Goal: Task Accomplishment & Management: Complete application form

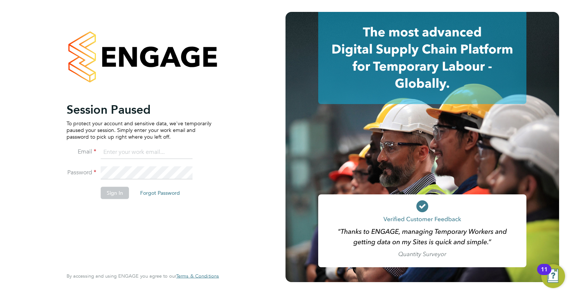
click at [135, 152] on input at bounding box center [147, 152] width 92 height 13
type input "[EMAIL_ADDRESS][DOMAIN_NAME]"
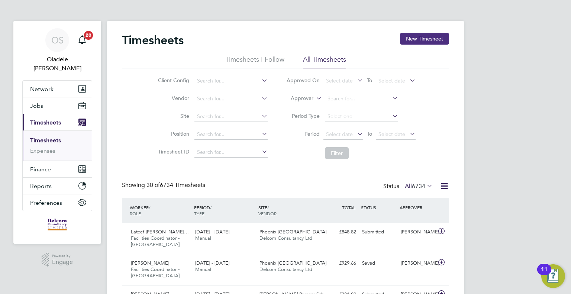
click at [419, 38] on button "New Timesheet" at bounding box center [424, 39] width 49 height 12
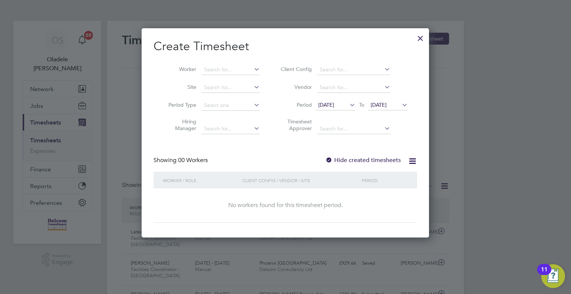
click at [348, 103] on icon at bounding box center [348, 105] width 0 height 10
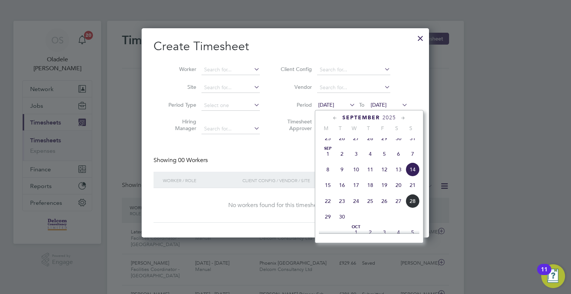
click at [327, 208] on span "22" at bounding box center [328, 201] width 14 height 14
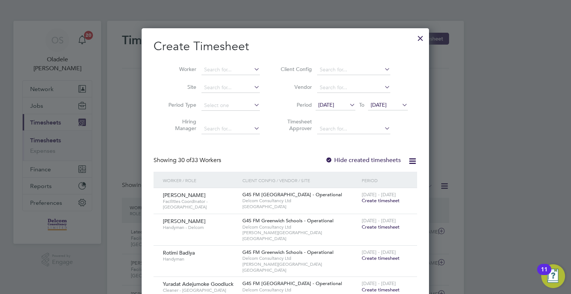
click at [387, 107] on span "22 Sep 2025" at bounding box center [379, 104] width 16 height 7
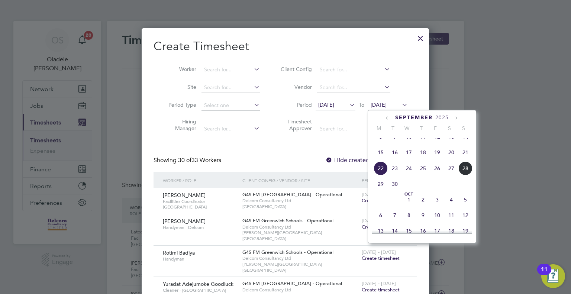
click at [467, 174] on span "28" at bounding box center [465, 168] width 14 height 14
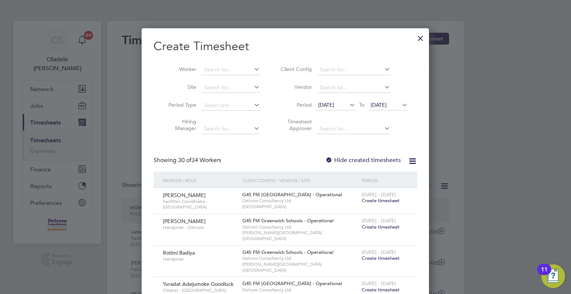
click at [383, 201] on span "Create timesheet" at bounding box center [381, 200] width 38 height 6
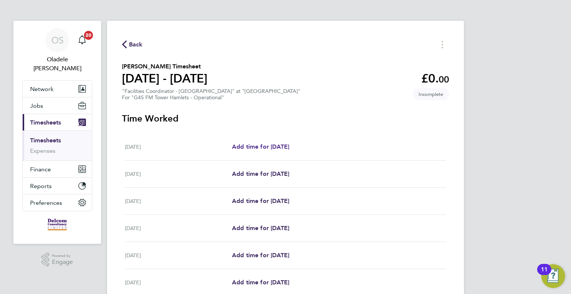
click at [256, 145] on span "Add time for Mon 22 Sep" at bounding box center [260, 146] width 57 height 7
select select "60"
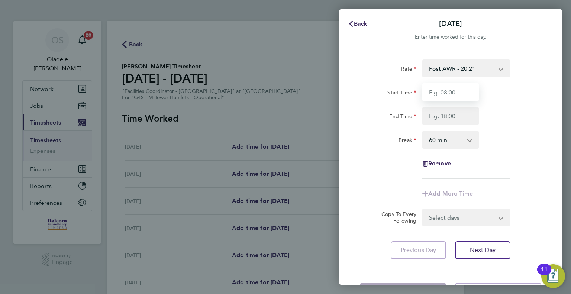
click at [444, 93] on input "Start Time" at bounding box center [450, 92] width 57 height 18
type input "08:00"
click at [443, 117] on input "End Time" at bounding box center [450, 116] width 57 height 18
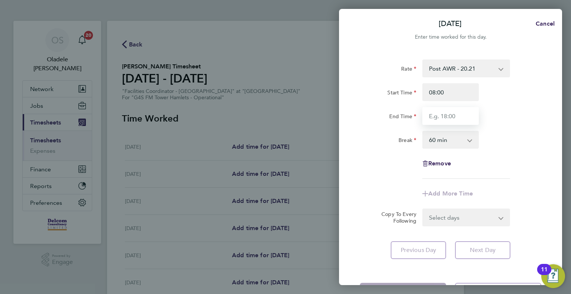
type input "17:00"
click at [487, 159] on div "Rate Post AWR - 20.21 Start Time 08:00 End Time 17:00 Break 0 min 15 min 30 min…" at bounding box center [450, 118] width 181 height 119
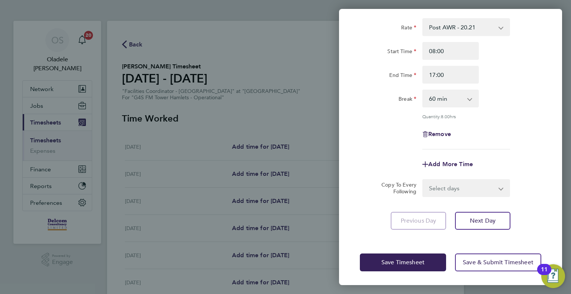
click at [445, 188] on select "Select days Day Weekday (Mon-Fri) Weekend (Sat-Sun) Tuesday Wednesday Thursday …" at bounding box center [462, 188] width 78 height 16
select select "DAY"
click at [423, 180] on select "Select days Day Weekday (Mon-Fri) Weekend (Sat-Sun) Tuesday Wednesday Thursday …" at bounding box center [462, 188] width 78 height 16
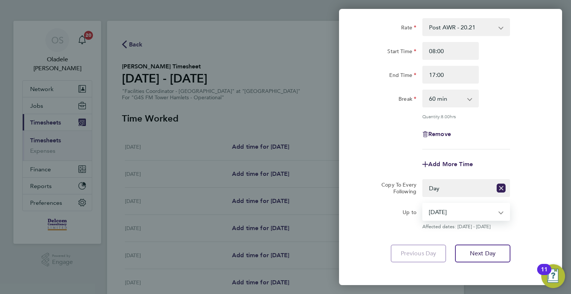
click at [443, 210] on select "23 Sep 2025 24 Sep 2025 25 Sep 2025 26 Sep 2025 27 Sep 2025 28 Sep 2025" at bounding box center [461, 212] width 77 height 16
select select "2025-09-26"
click at [423, 204] on select "23 Sep 2025 24 Sep 2025 25 Sep 2025 26 Sep 2025 27 Sep 2025 28 Sep 2025" at bounding box center [461, 212] width 77 height 16
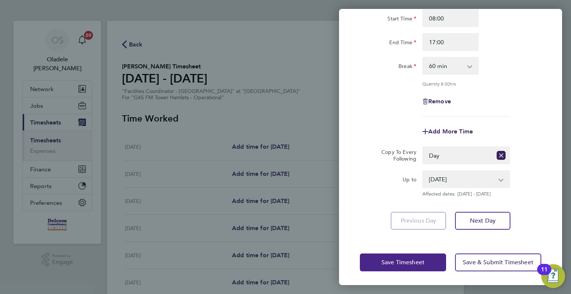
click at [382, 265] on span "Save Timesheet" at bounding box center [402, 262] width 43 height 7
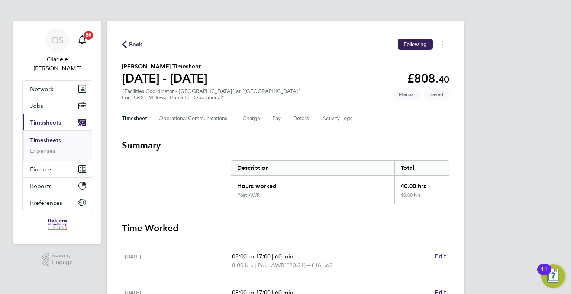
click at [439, 255] on span "Edit" at bounding box center [441, 256] width 12 height 7
select select "60"
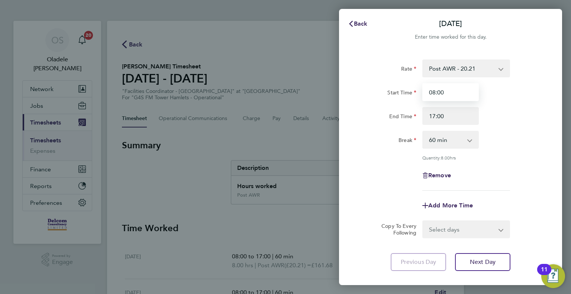
click at [446, 92] on input "08:00" at bounding box center [450, 92] width 57 height 18
type input "08:30"
click at [509, 156] on div "Quantity: 7.50 hrs" at bounding box center [466, 158] width 88 height 6
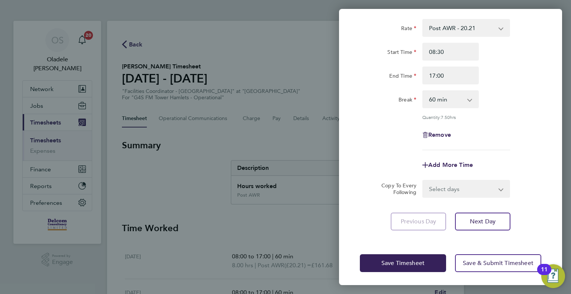
scroll to position [41, 0]
click at [382, 263] on span "Save Timesheet" at bounding box center [402, 262] width 43 height 7
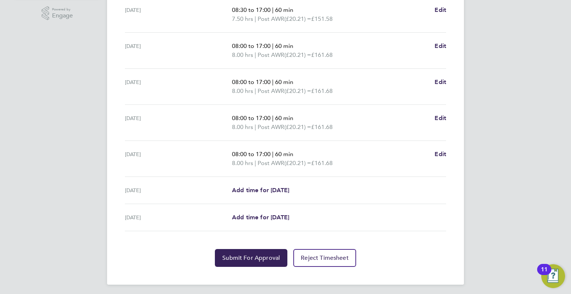
scroll to position [248, 0]
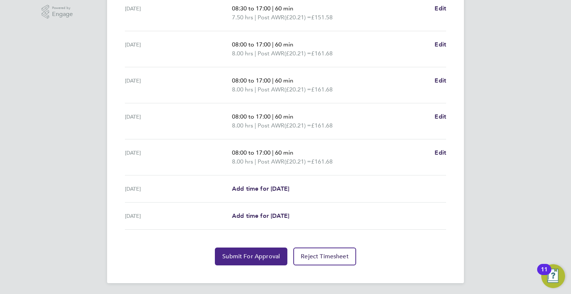
click at [245, 257] on span "Submit For Approval" at bounding box center [251, 256] width 58 height 7
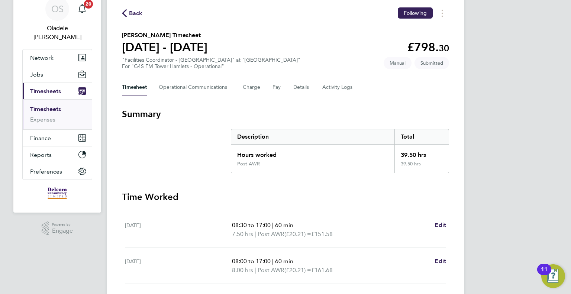
scroll to position [0, 0]
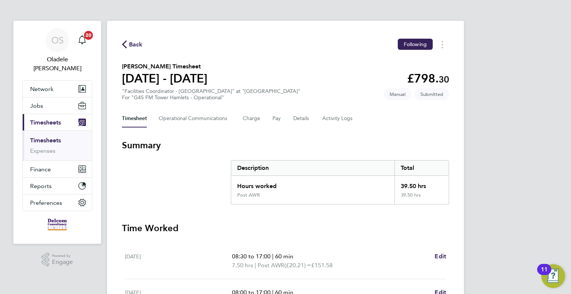
click at [134, 43] on span "Back" at bounding box center [136, 44] width 14 height 9
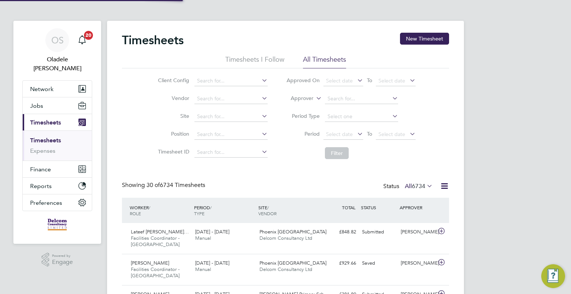
scroll to position [19, 65]
click at [436, 39] on button "New Timesheet" at bounding box center [424, 39] width 49 height 12
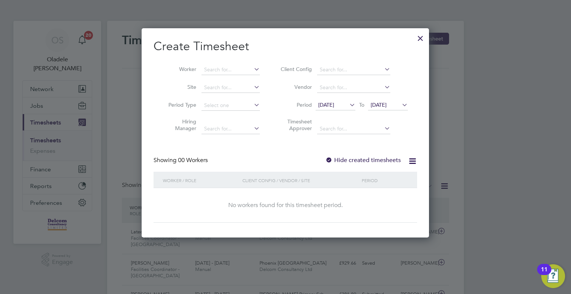
click at [334, 105] on span "14 Sep 2025" at bounding box center [326, 104] width 16 height 7
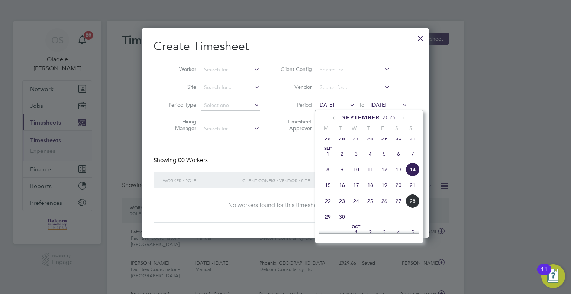
click at [328, 206] on span "22" at bounding box center [328, 201] width 14 height 14
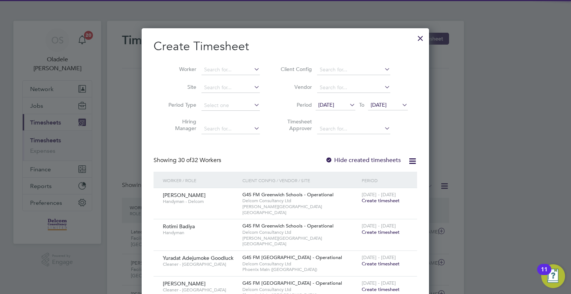
click at [387, 105] on span "22 Sep 2025" at bounding box center [379, 104] width 16 height 7
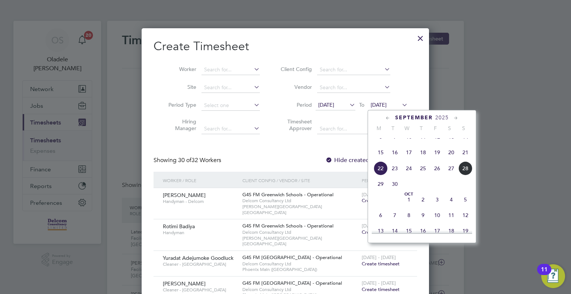
click at [467, 175] on span "28" at bounding box center [465, 168] width 14 height 14
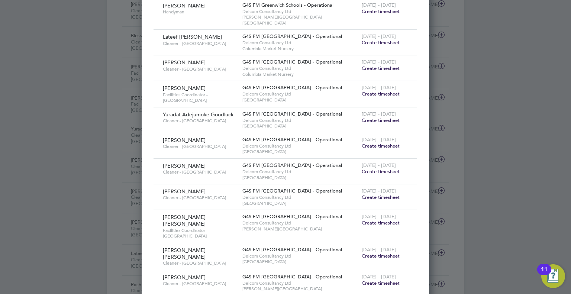
click at [372, 253] on span "Create timesheet" at bounding box center [381, 256] width 38 height 6
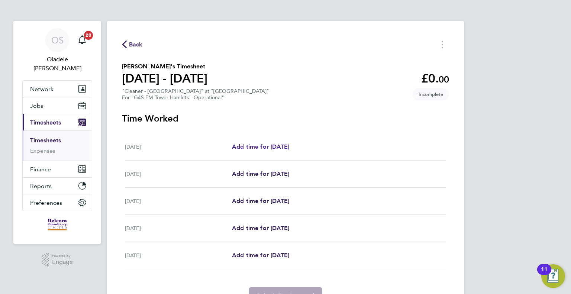
click at [266, 145] on span "Add time for Mon 22 Sep" at bounding box center [260, 146] width 57 height 7
select select "60"
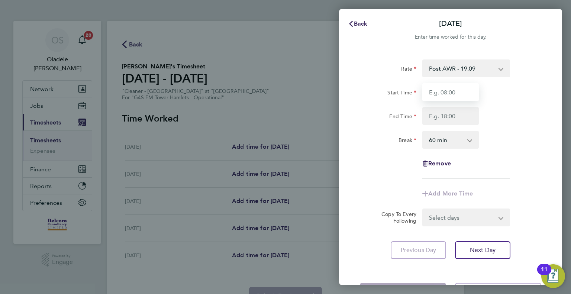
click at [446, 96] on input "Start Time" at bounding box center [450, 92] width 57 height 18
type input "07:00"
click at [443, 117] on input "End Time" at bounding box center [450, 116] width 57 height 18
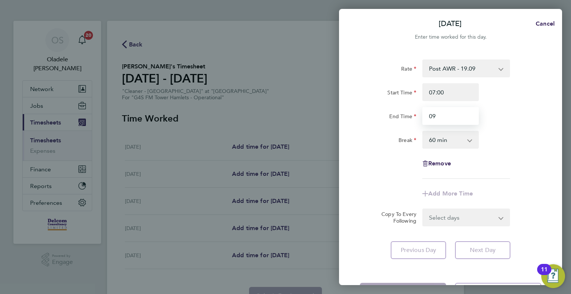
type input "09:00"
click at [447, 143] on select "0 min 15 min 30 min 45 min 60 min 75 min 90 min" at bounding box center [446, 140] width 46 height 16
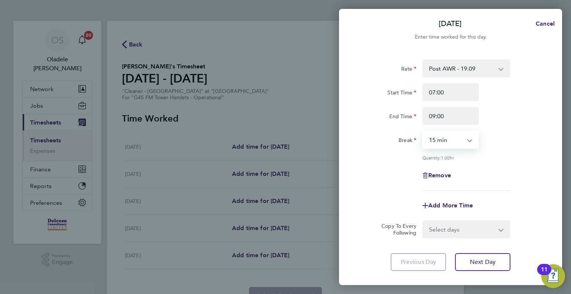
click at [423, 132] on select "0 min 15 min 30 min 45 min 60 min 75 min 90 min" at bounding box center [446, 140] width 46 height 16
click at [447, 141] on select "0 min 15 min 30 min 45 min 60 min 75 min 90 min" at bounding box center [446, 140] width 46 height 16
select select "0"
click at [423, 132] on select "0 min 15 min 30 min 45 min 60 min 75 min 90 min" at bounding box center [446, 140] width 46 height 16
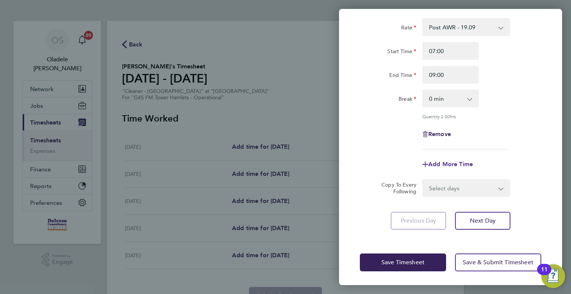
click at [448, 165] on span "Add More Time" at bounding box center [450, 164] width 45 height 7
select select "null"
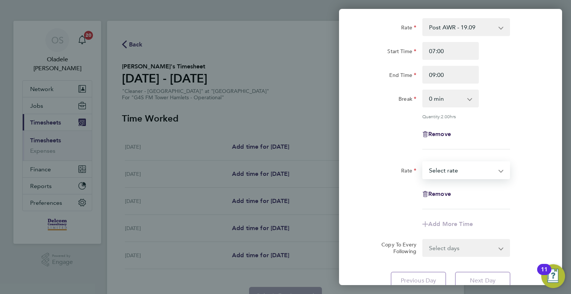
click at [446, 171] on select "Post AWR - 19.09 Select rate" at bounding box center [461, 170] width 77 height 16
select select "60"
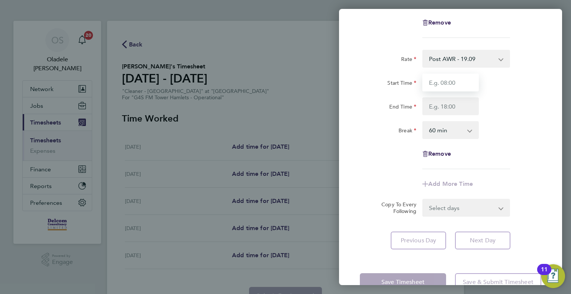
click at [443, 81] on input "Start Time" at bounding box center [450, 83] width 57 height 18
type input "15:30"
click at [442, 107] on input "End Time" at bounding box center [450, 106] width 57 height 18
type input "18:30"
click at [445, 130] on select "0 min 15 min 30 min 45 min 60 min 75 min 90 min" at bounding box center [446, 130] width 46 height 16
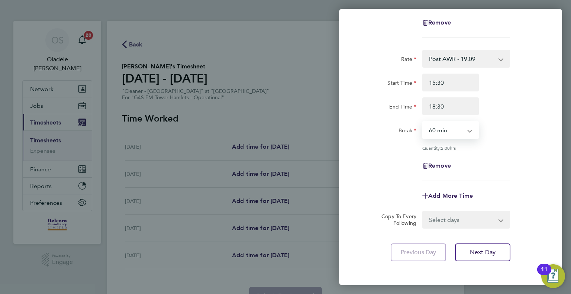
select select "0"
click at [423, 122] on select "0 min 15 min 30 min 45 min 60 min 75 min 90 min" at bounding box center [446, 130] width 46 height 16
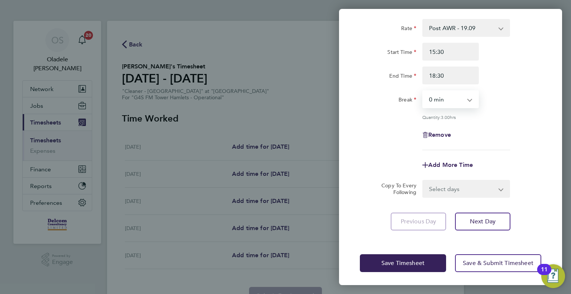
click at [437, 183] on select "Select days Day Tuesday Wednesday Thursday Friday" at bounding box center [462, 189] width 78 height 16
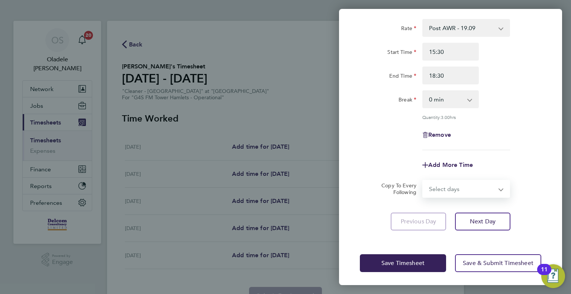
select select "DAY"
click at [423, 181] on select "Select days Day Tuesday Wednesday Thursday Friday" at bounding box center [462, 189] width 78 height 16
select select "2025-09-26"
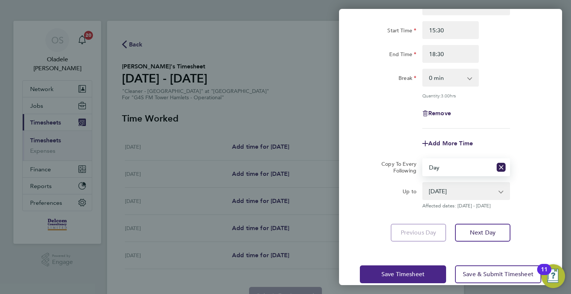
scroll to position [216, 0]
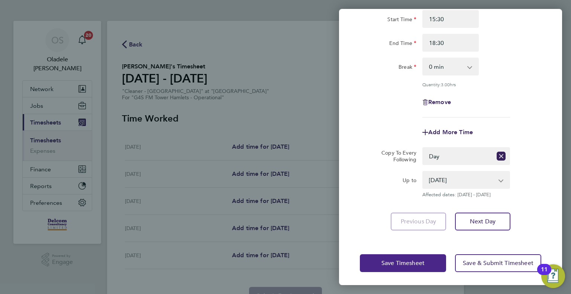
click at [399, 259] on span "Save Timesheet" at bounding box center [402, 262] width 43 height 7
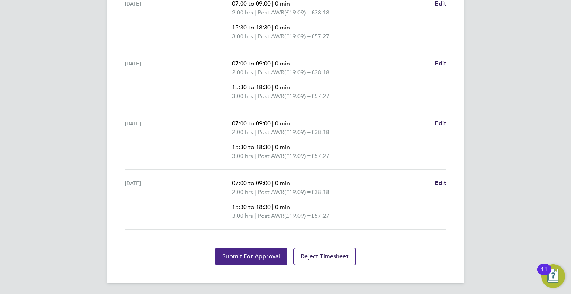
click at [241, 257] on span "Submit For Approval" at bounding box center [251, 256] width 58 height 7
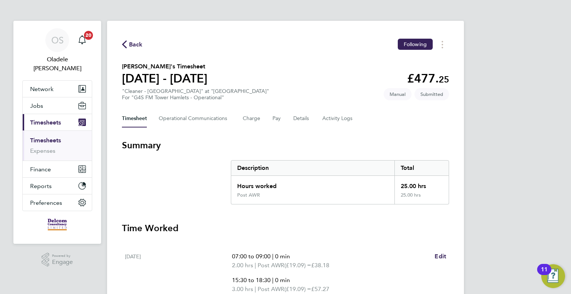
click at [134, 46] on span "Back" at bounding box center [136, 44] width 14 height 9
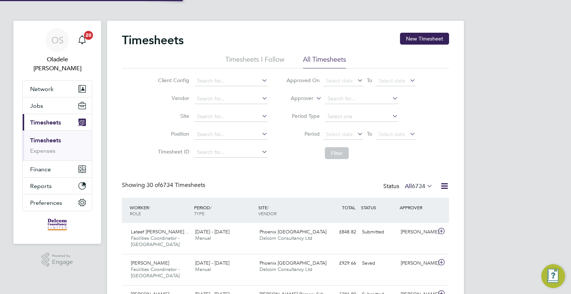
scroll to position [19, 65]
click at [419, 39] on button "New Timesheet" at bounding box center [424, 39] width 49 height 12
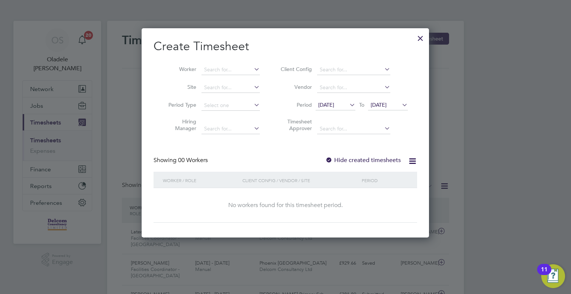
click at [345, 108] on span "14 Sep 2025" at bounding box center [336, 105] width 40 height 10
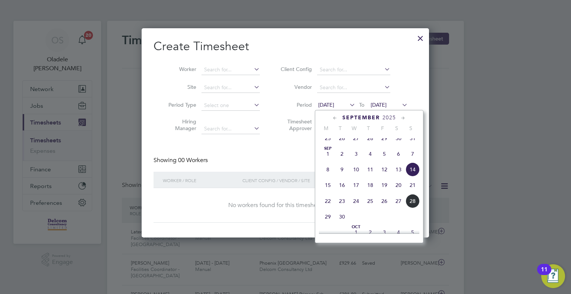
click at [326, 208] on span "22" at bounding box center [328, 201] width 14 height 14
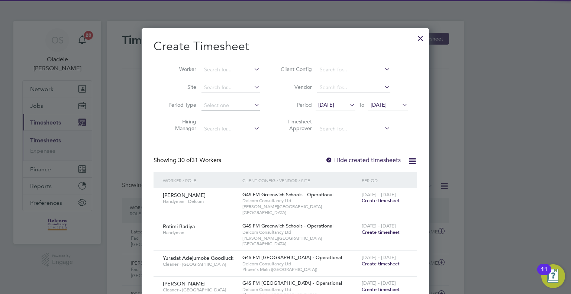
click at [393, 108] on span "22 Sep 2025" at bounding box center [388, 105] width 40 height 10
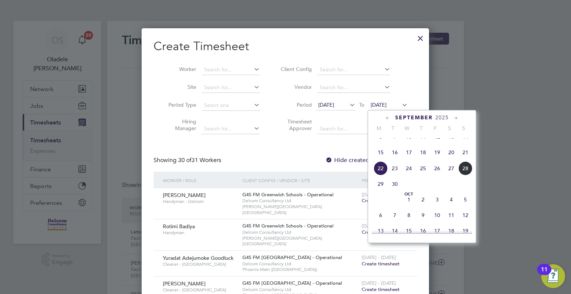
click at [465, 175] on span "28" at bounding box center [465, 168] width 14 height 14
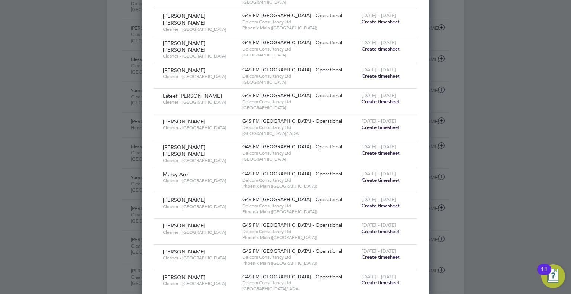
click at [385, 150] on span "Create timesheet" at bounding box center [381, 153] width 38 height 6
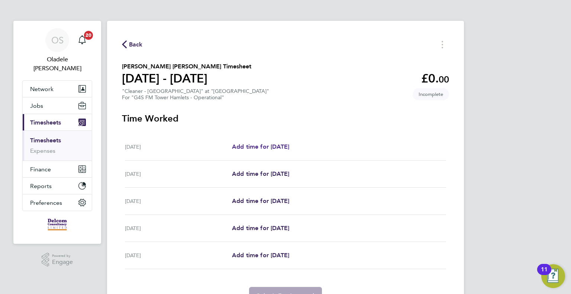
click at [273, 146] on span "Add time for Mon 22 Sep" at bounding box center [260, 146] width 57 height 7
select select "60"
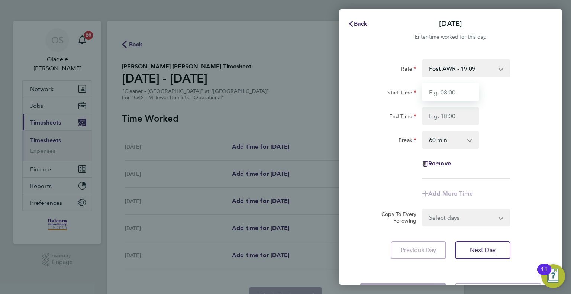
click at [433, 95] on input "Start Time" at bounding box center [450, 92] width 57 height 18
type input "07:00"
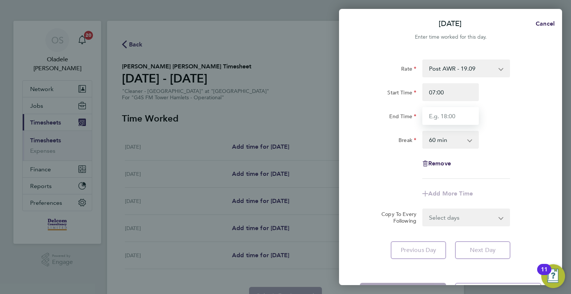
click at [440, 120] on input "End Time" at bounding box center [450, 116] width 57 height 18
type input "09:00"
click at [446, 142] on select "0 min 15 min 30 min 45 min 60 min 75 min 90 min" at bounding box center [446, 140] width 46 height 16
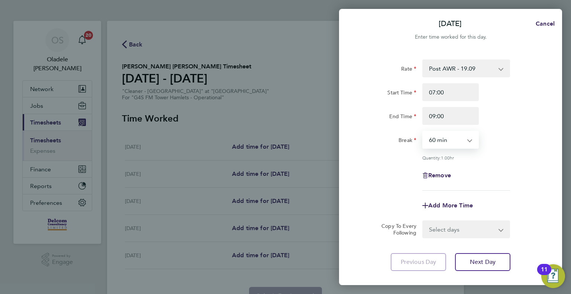
select select "0"
click at [423, 132] on select "0 min 15 min 30 min 45 min 60 min 75 min 90 min" at bounding box center [446, 140] width 46 height 16
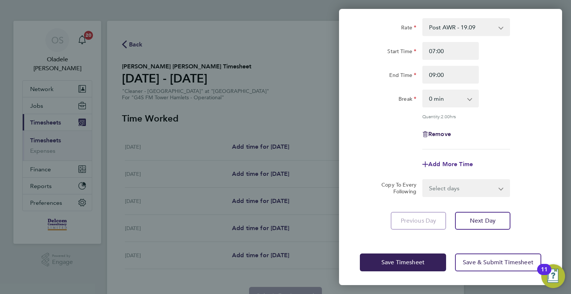
click at [450, 162] on span "Add More Time" at bounding box center [450, 164] width 45 height 7
select select "null"
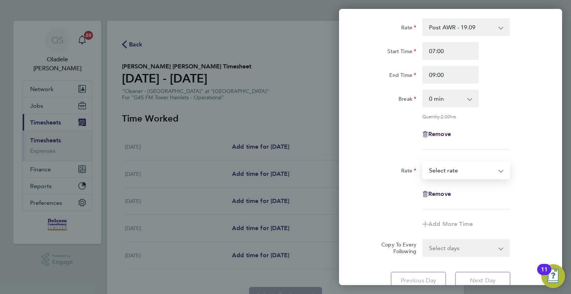
click at [445, 169] on select "Post AWR - 19.09 Select rate" at bounding box center [461, 170] width 77 height 16
select select "60"
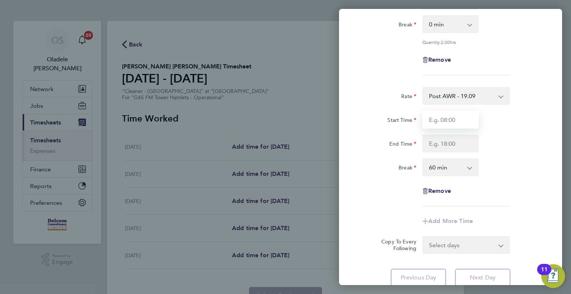
click at [440, 122] on input "Start Time" at bounding box center [450, 120] width 57 height 18
type input "15:30"
click at [437, 143] on input "End Time" at bounding box center [450, 144] width 57 height 18
type input "18:30"
click at [443, 166] on select "0 min 15 min 30 min 45 min 60 min 75 min 90 min" at bounding box center [446, 167] width 46 height 16
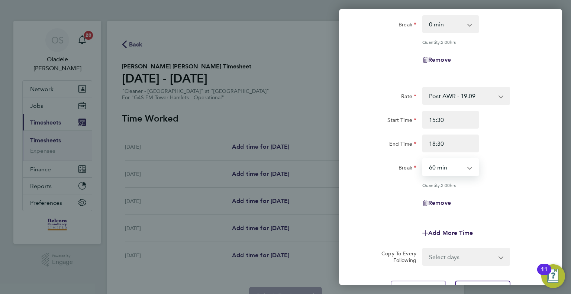
select select "0"
click at [423, 159] on select "0 min 15 min 30 min 45 min 60 min 75 min 90 min" at bounding box center [446, 167] width 46 height 16
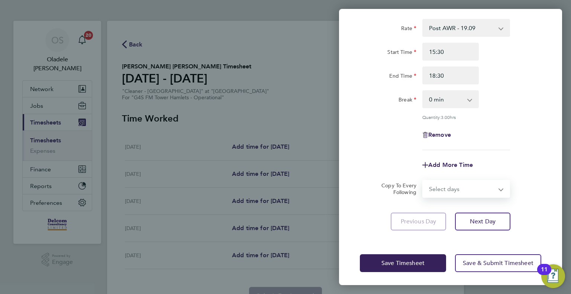
click at [445, 191] on select "Select days Day Tuesday Wednesday Thursday Friday" at bounding box center [462, 189] width 78 height 16
select select "DAY"
click at [423, 181] on select "Select days Day Tuesday Wednesday Thursday Friday" at bounding box center [462, 189] width 78 height 16
select select "2025-09-26"
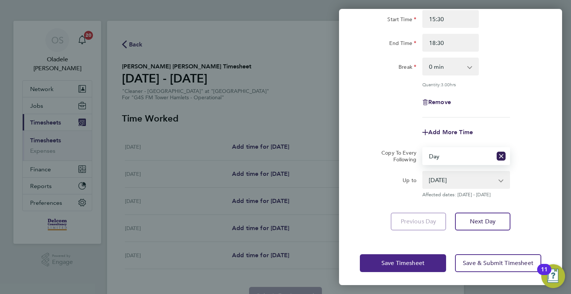
click at [393, 260] on span "Save Timesheet" at bounding box center [402, 262] width 43 height 7
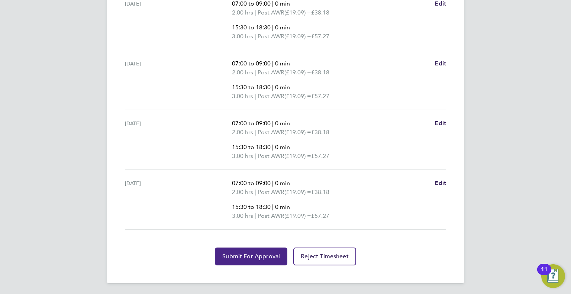
click at [236, 254] on span "Submit For Approval" at bounding box center [251, 256] width 58 height 7
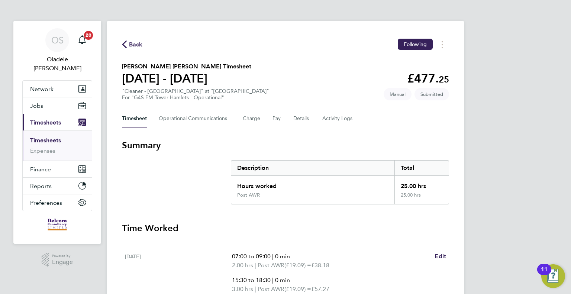
click at [135, 49] on span "Back" at bounding box center [136, 44] width 14 height 9
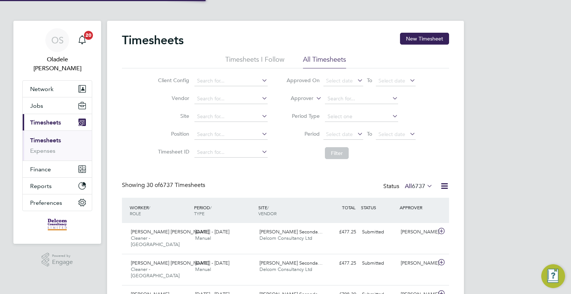
scroll to position [25, 65]
click at [413, 40] on button "New Timesheet" at bounding box center [424, 39] width 49 height 12
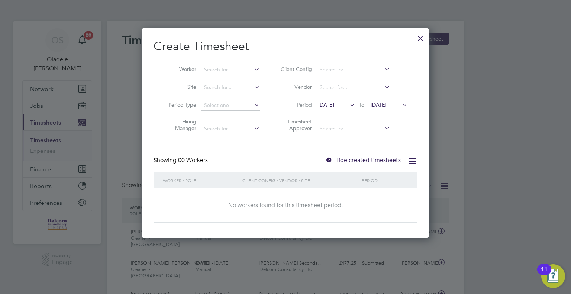
click at [348, 108] on icon at bounding box center [348, 105] width 0 height 10
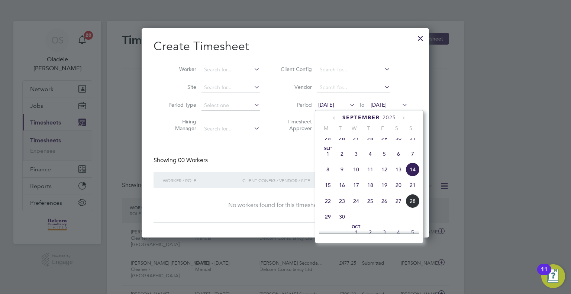
click at [326, 208] on span "22" at bounding box center [328, 201] width 14 height 14
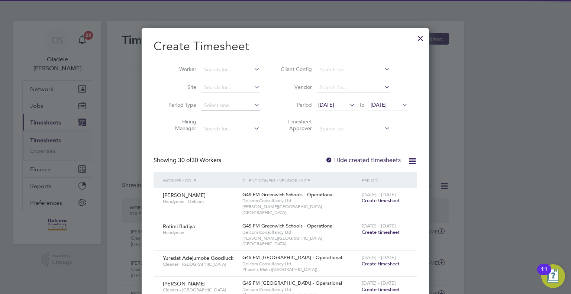
click at [387, 106] on span "22 Sep 2025" at bounding box center [379, 104] width 16 height 7
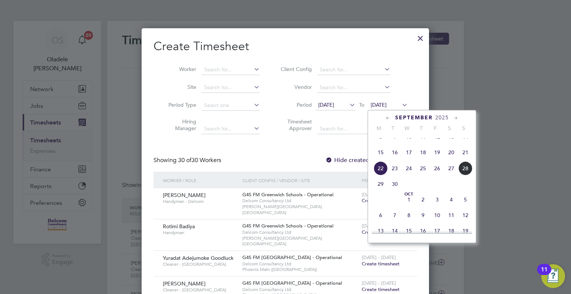
click at [467, 175] on span "28" at bounding box center [465, 168] width 14 height 14
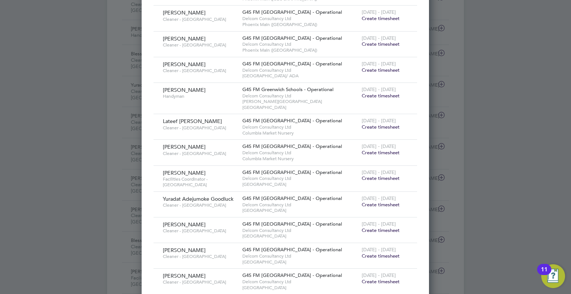
click at [380, 175] on span "Create timesheet" at bounding box center [381, 178] width 38 height 6
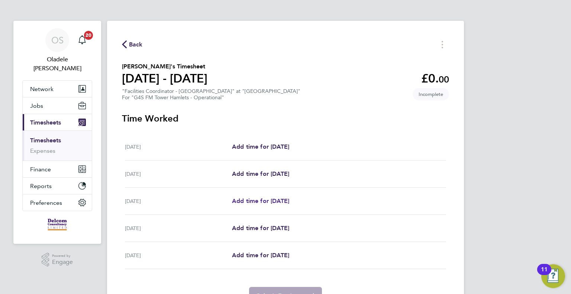
click at [261, 200] on span "Add time for Wed 24 Sep" at bounding box center [260, 200] width 57 height 7
select select "60"
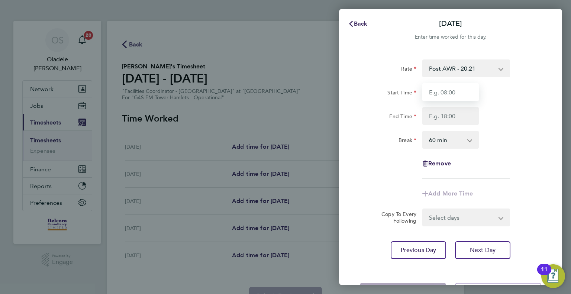
click at [448, 92] on input "Start Time" at bounding box center [450, 92] width 57 height 18
type input "08:00"
click at [446, 117] on input "End Time" at bounding box center [450, 116] width 57 height 18
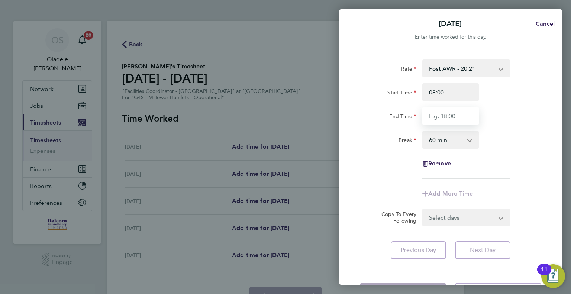
type input "17:00"
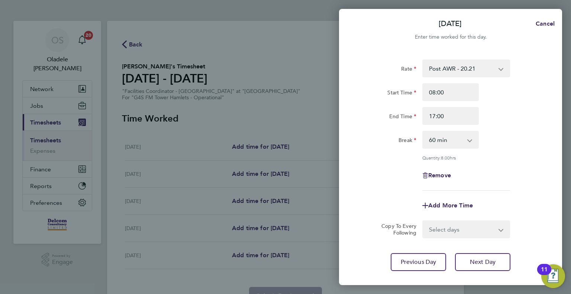
click at [518, 151] on div "Rate Post AWR - 20.21 Start Time 08:00 End Time 17:00 Break 0 min 15 min 30 min…" at bounding box center [450, 124] width 181 height 131
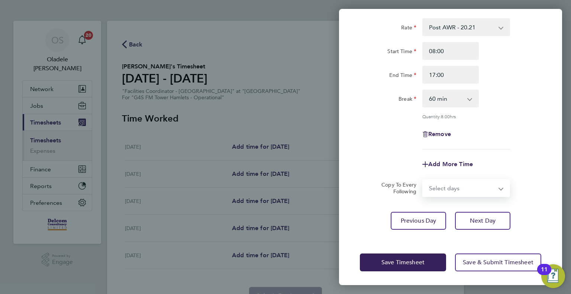
click at [445, 187] on select "Select days Day Thursday Friday" at bounding box center [462, 188] width 78 height 16
select select "DAY"
click at [423, 180] on select "Select days Day Thursday Friday" at bounding box center [462, 188] width 78 height 16
select select "2025-09-26"
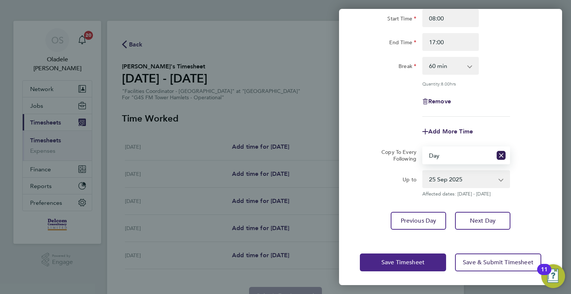
click at [393, 264] on span "Save Timesheet" at bounding box center [402, 262] width 43 height 7
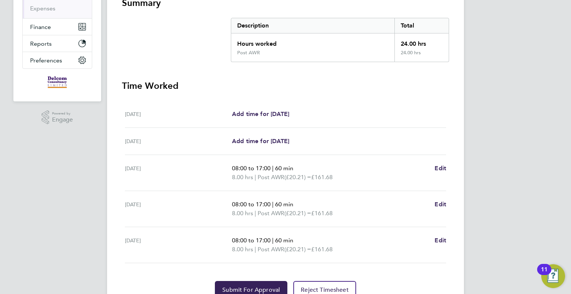
scroll to position [176, 0]
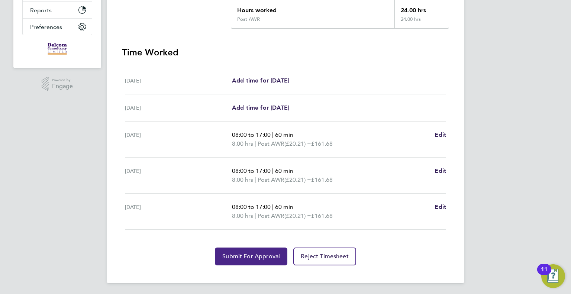
click at [247, 256] on span "Submit For Approval" at bounding box center [251, 256] width 58 height 7
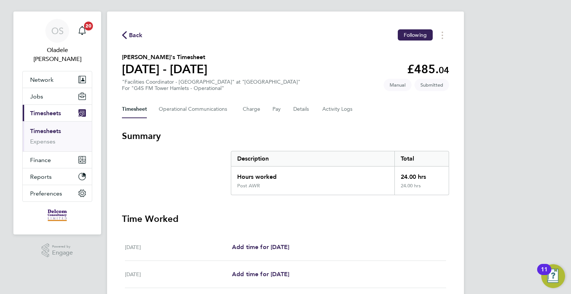
scroll to position [0, 0]
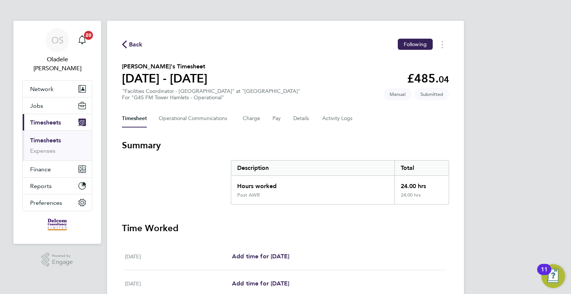
click at [139, 46] on span "Back" at bounding box center [136, 44] width 14 height 9
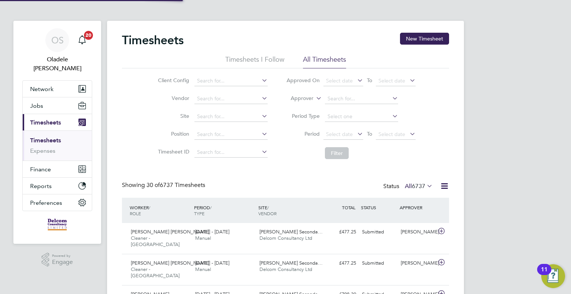
scroll to position [25, 65]
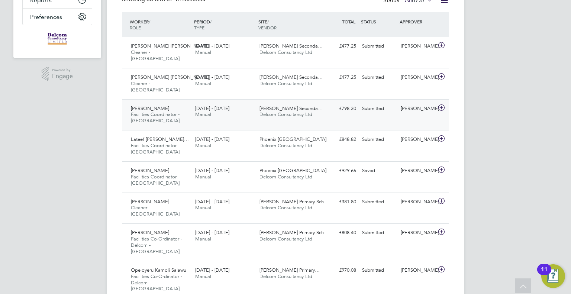
click at [232, 103] on div "22 - 28 Sep 2025 Manual" at bounding box center [224, 112] width 64 height 19
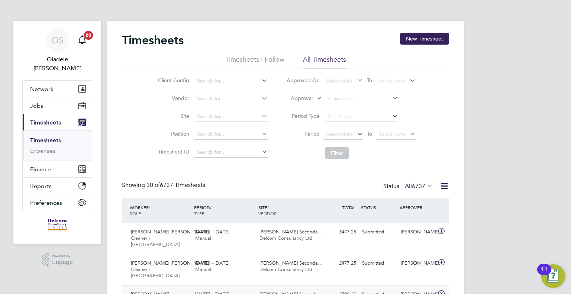
click at [415, 38] on button "New Timesheet" at bounding box center [424, 39] width 49 height 12
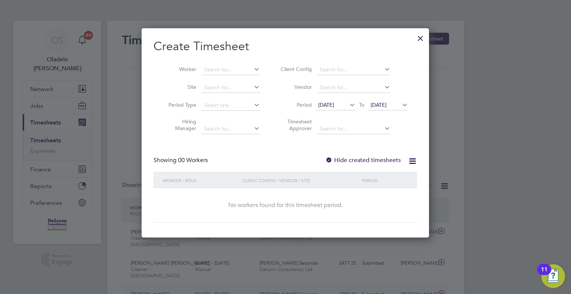
click at [329, 107] on span "14 Sep 2025" at bounding box center [326, 104] width 16 height 7
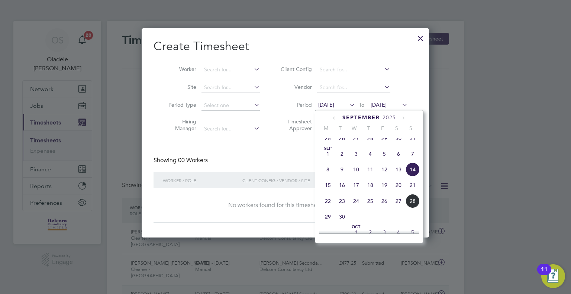
click at [330, 208] on span "22" at bounding box center [328, 201] width 14 height 14
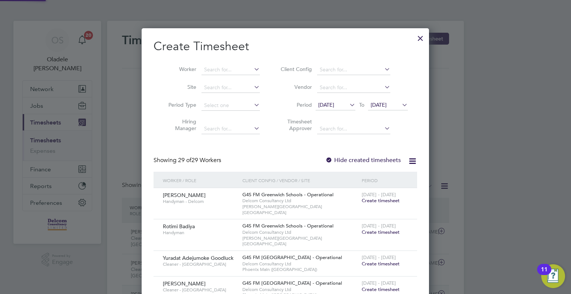
click at [387, 104] on span "22 Sep 2025" at bounding box center [379, 104] width 16 height 7
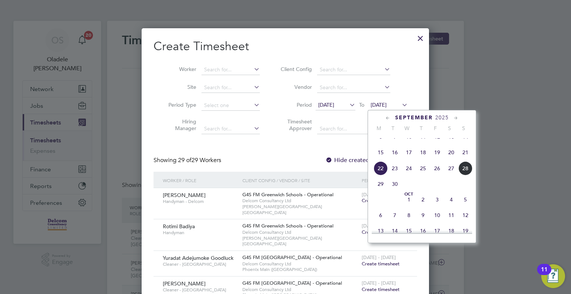
click at [466, 175] on span "28" at bounding box center [465, 168] width 14 height 14
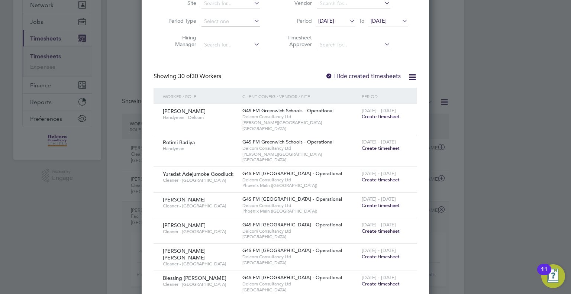
scroll to position [149, 0]
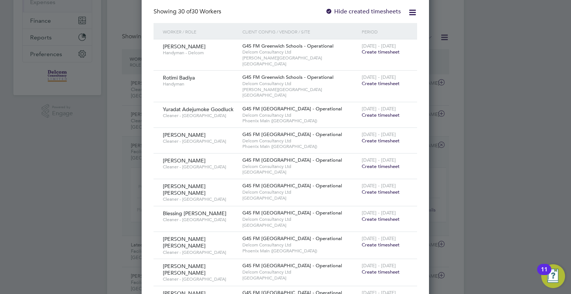
click at [381, 163] on span "Create timesheet" at bounding box center [381, 166] width 38 height 6
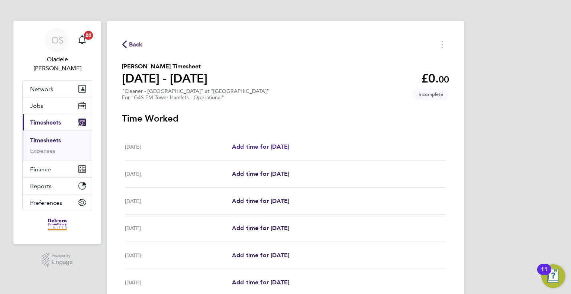
click at [264, 145] on span "Add time for Mon 22 Sep" at bounding box center [260, 146] width 57 height 7
select select "60"
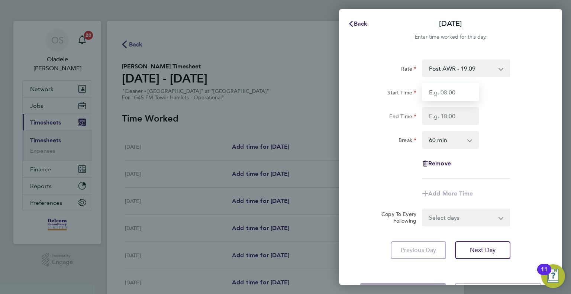
click at [435, 96] on input "Start Time" at bounding box center [450, 92] width 57 height 18
click at [451, 93] on input "08:00" at bounding box center [450, 92] width 57 height 18
type input "0"
click at [440, 116] on input "End Time" at bounding box center [450, 116] width 57 height 18
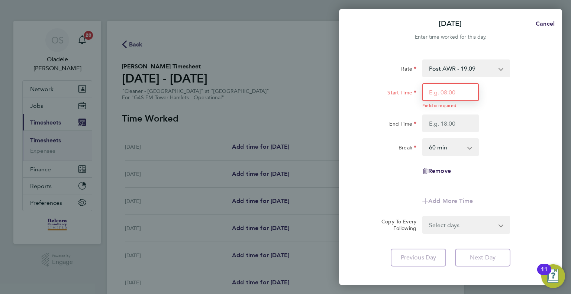
click at [438, 94] on input "Start Time" at bounding box center [450, 92] width 57 height 18
type input "07:00"
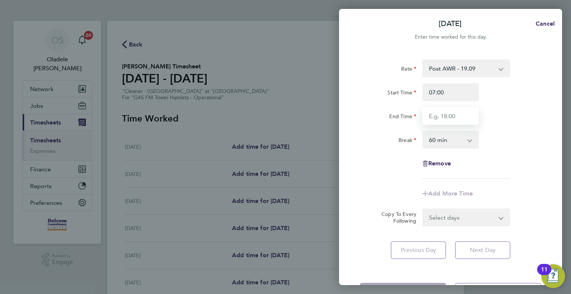
click at [442, 125] on div "Rate Post AWR - 19.09 Start Time 07:00 End Time Break 0 min 15 min 30 min 45 mi…" at bounding box center [450, 118] width 181 height 119
type input "09:00"
click at [446, 143] on select "0 min 15 min 30 min 45 min 60 min 75 min 90 min" at bounding box center [446, 140] width 46 height 16
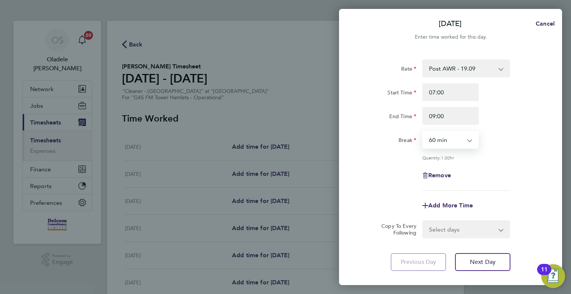
select select "0"
click at [423, 132] on select "0 min 15 min 30 min 45 min 60 min 75 min 90 min" at bounding box center [446, 140] width 46 height 16
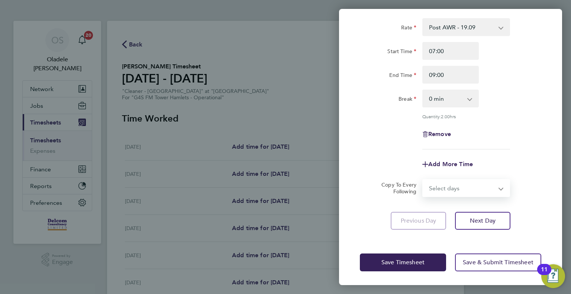
click at [446, 190] on select "Select days Day Weekday (Mon-Fri) Weekend (Sat-Sun) Tuesday Wednesday Thursday …" at bounding box center [462, 188] width 78 height 16
drag, startPoint x: 545, startPoint y: 122, endPoint x: 541, endPoint y: 122, distance: 4.1
click at [545, 122] on div "Rate Post AWR - 19.09 Start Time 07:00 End Time 09:00 Break 0 min 15 min 30 min…" at bounding box center [450, 123] width 223 height 229
click at [456, 161] on span "Add More Time" at bounding box center [450, 164] width 45 height 7
select select "null"
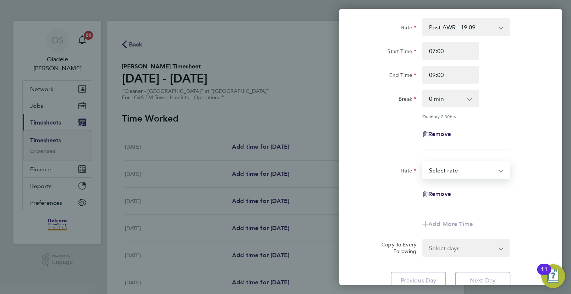
click at [445, 174] on select "Post AWR - 19.09 Select rate" at bounding box center [461, 170] width 77 height 16
select select "60"
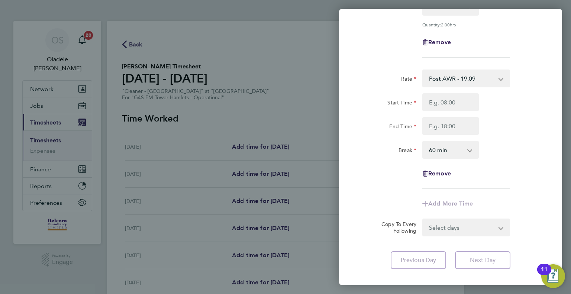
scroll to position [153, 0]
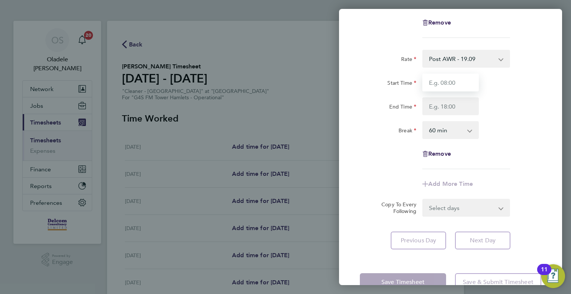
click at [440, 82] on input "Start Time" at bounding box center [450, 83] width 57 height 18
type input "15:30"
click at [439, 102] on input "End Time" at bounding box center [450, 106] width 57 height 18
type input "18:30"
click at [443, 128] on select "0 min 15 min 30 min 45 min 60 min 75 min 90 min" at bounding box center [446, 130] width 46 height 16
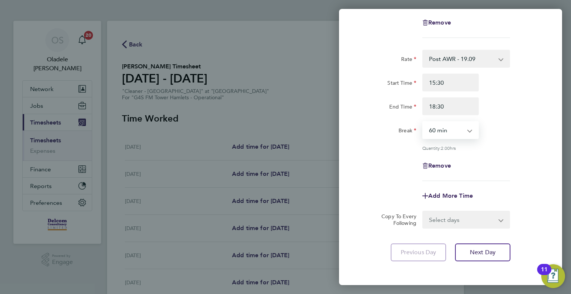
select select "0"
click at [423, 122] on select "0 min 15 min 30 min 45 min 60 min 75 min 90 min" at bounding box center [446, 130] width 46 height 16
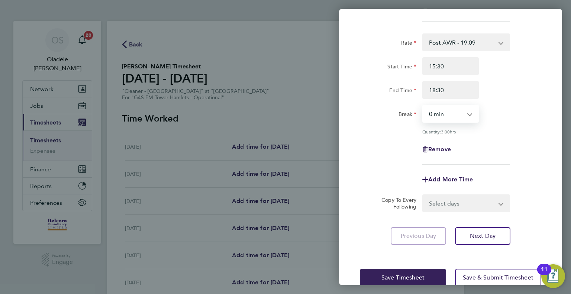
scroll to position [184, 0]
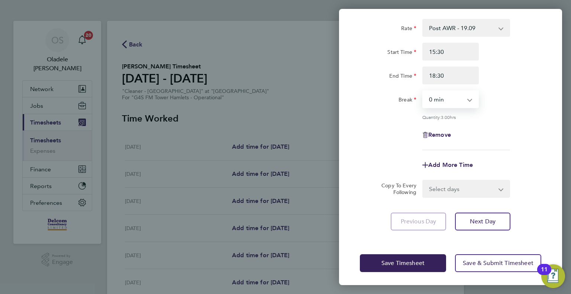
click at [430, 190] on select "Select days Day Weekday (Mon-Fri) Weekend (Sat-Sun) Tuesday Wednesday Thursday …" at bounding box center [462, 189] width 78 height 16
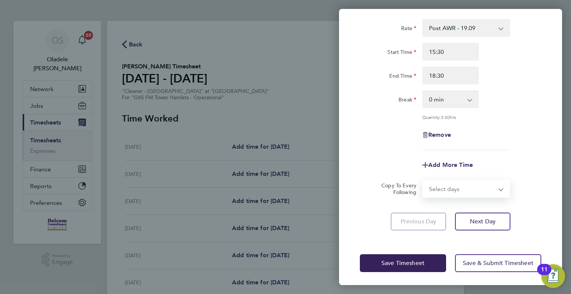
select select "DAY"
click at [423, 181] on select "Select days Day Weekday (Mon-Fri) Weekend (Sat-Sun) Tuesday Wednesday Thursday …" at bounding box center [462, 189] width 78 height 16
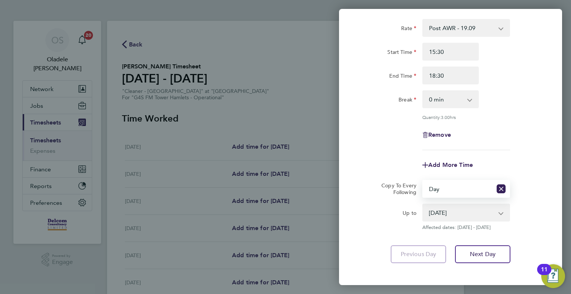
click at [448, 210] on select "23 Sep 2025 24 Sep 2025 25 Sep 2025 26 Sep 2025 27 Sep 2025 28 Sep 2025" at bounding box center [461, 212] width 77 height 16
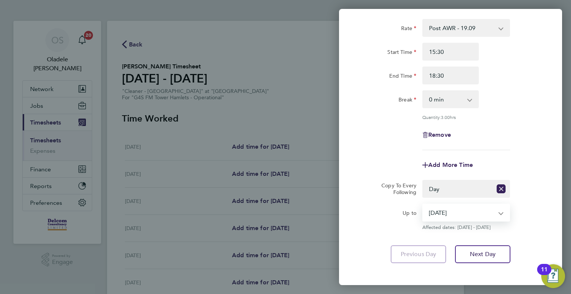
select select "2025-09-26"
click at [423, 204] on select "23 Sep 2025 24 Sep 2025 25 Sep 2025 26 Sep 2025 27 Sep 2025 28 Sep 2025" at bounding box center [461, 212] width 77 height 16
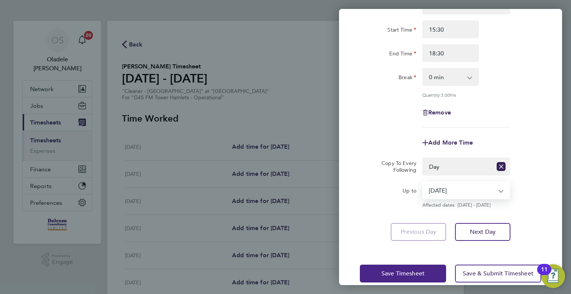
scroll to position [216, 0]
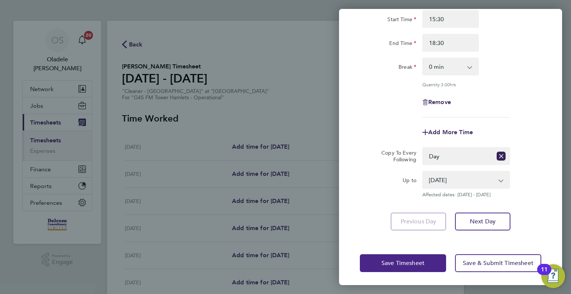
click at [390, 262] on span "Save Timesheet" at bounding box center [402, 262] width 43 height 7
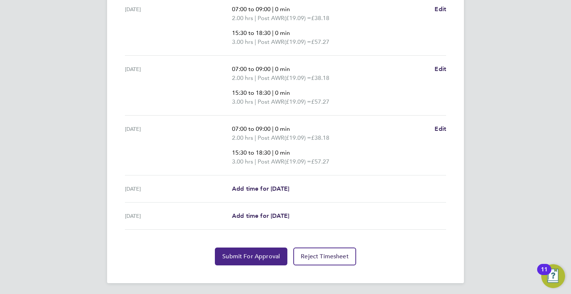
click at [245, 257] on span "Submit For Approval" at bounding box center [251, 256] width 58 height 7
